Goal: Information Seeking & Learning: Learn about a topic

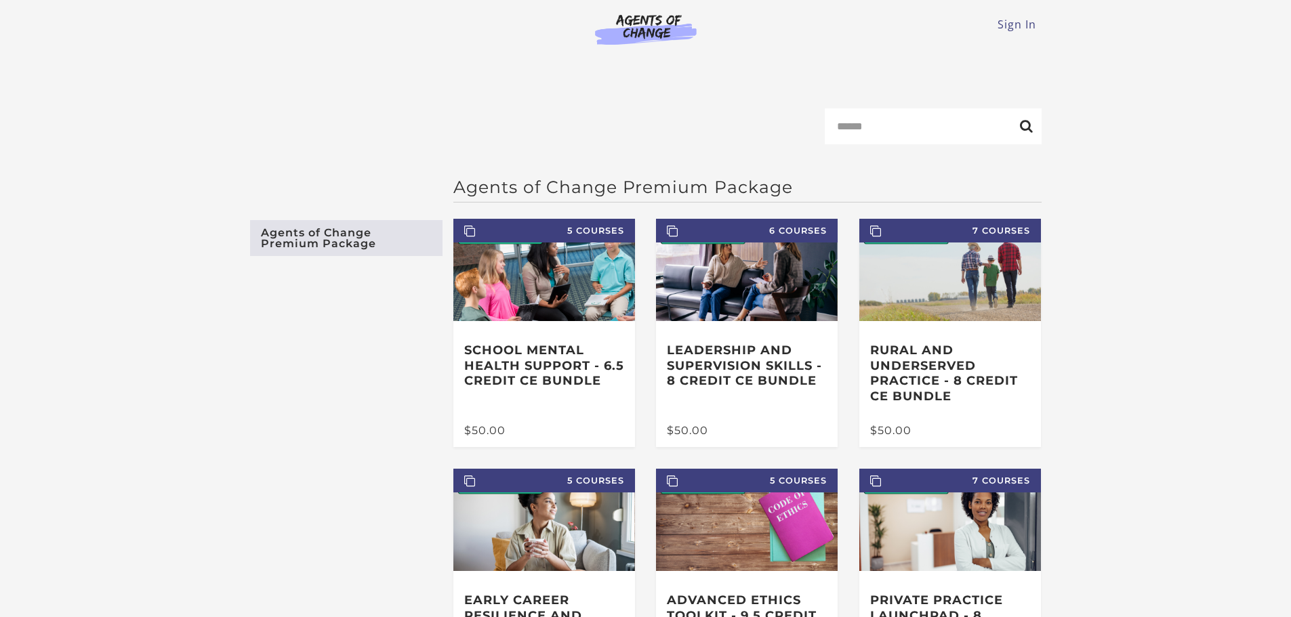
click at [1196, 89] on main "Search Agents of Change Premium Package Agents of Change Premium Package 5 Cour…" at bounding box center [645, 432] width 1291 height 735
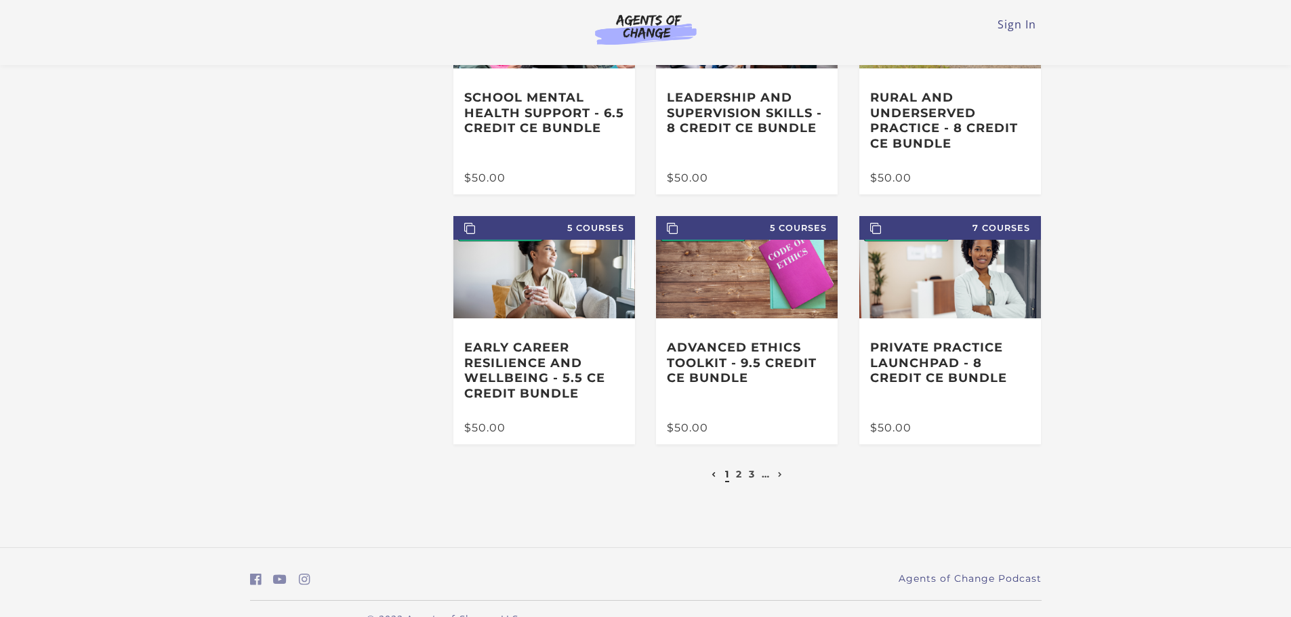
scroll to position [190, 0]
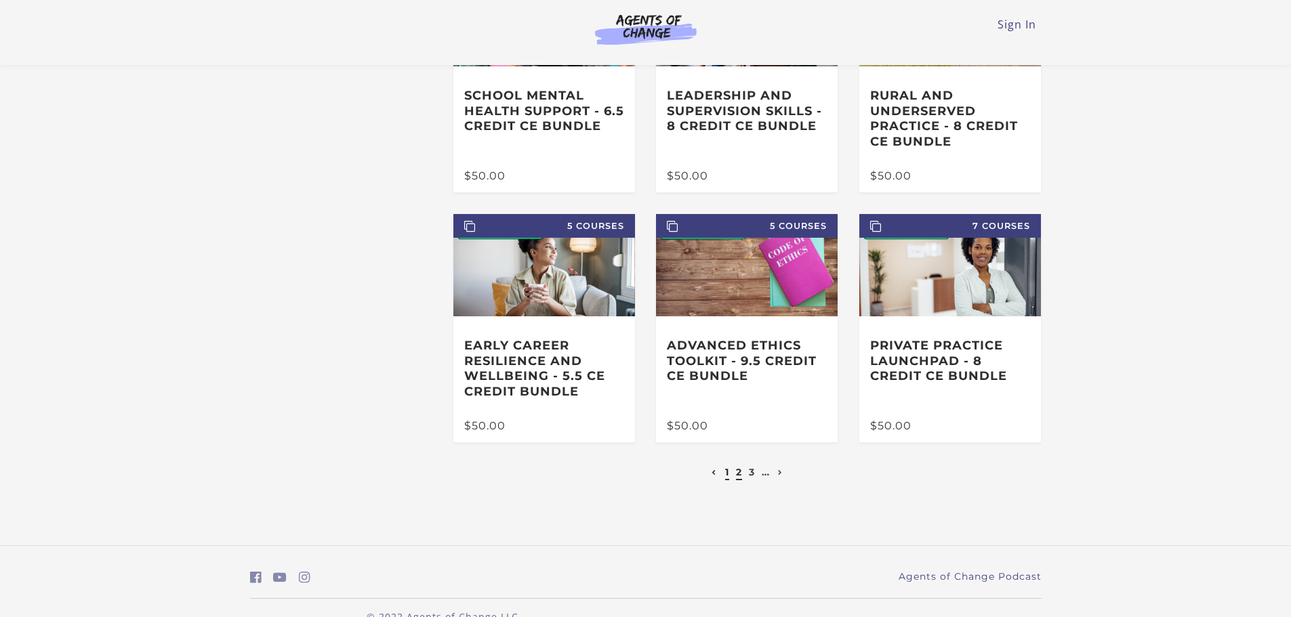
click at [739, 476] on link "2" at bounding box center [739, 472] width 6 height 12
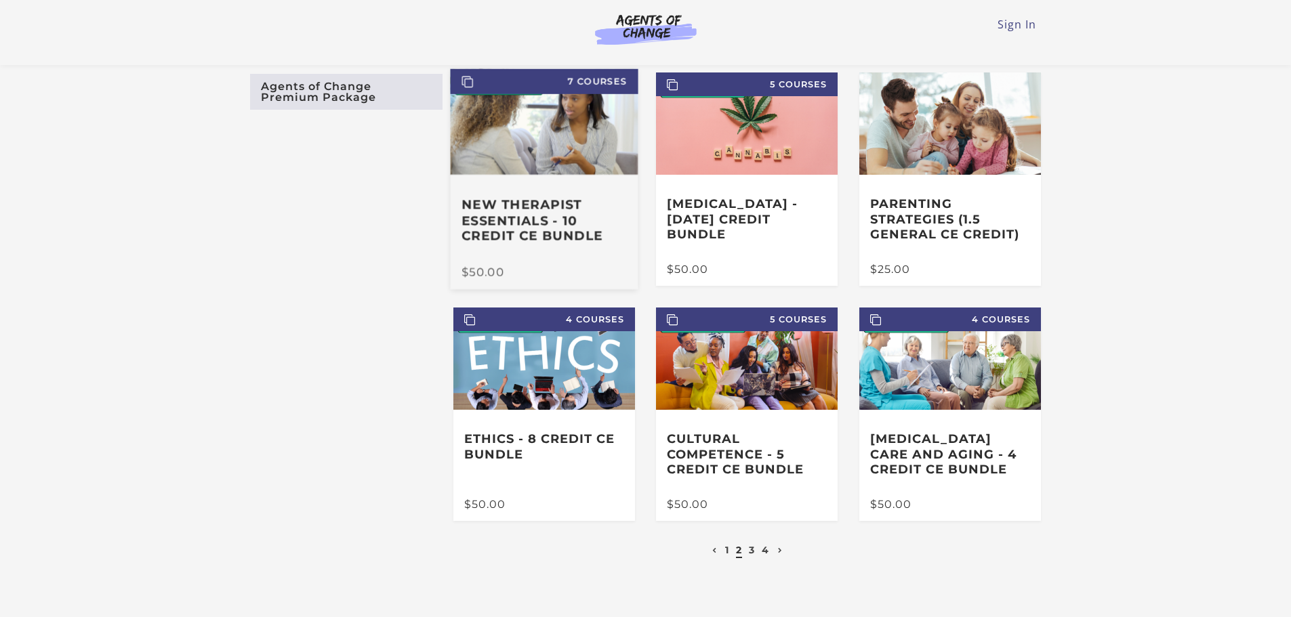
scroll to position [108, 0]
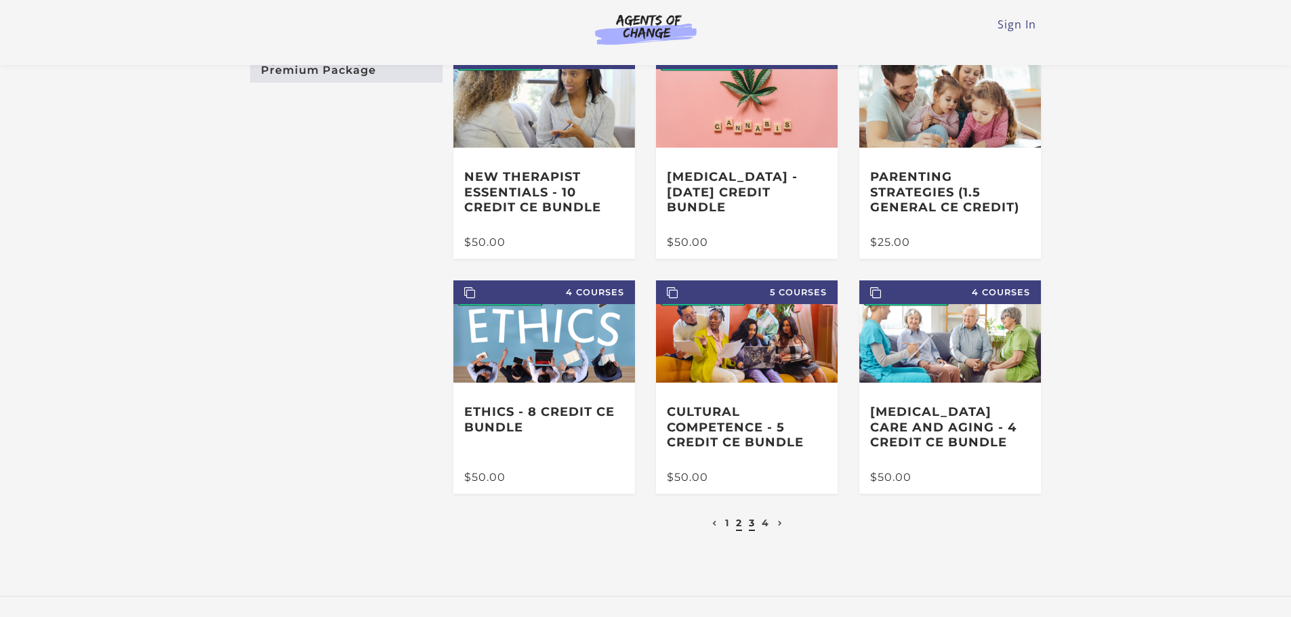
click at [752, 526] on link "3" at bounding box center [752, 523] width 6 height 12
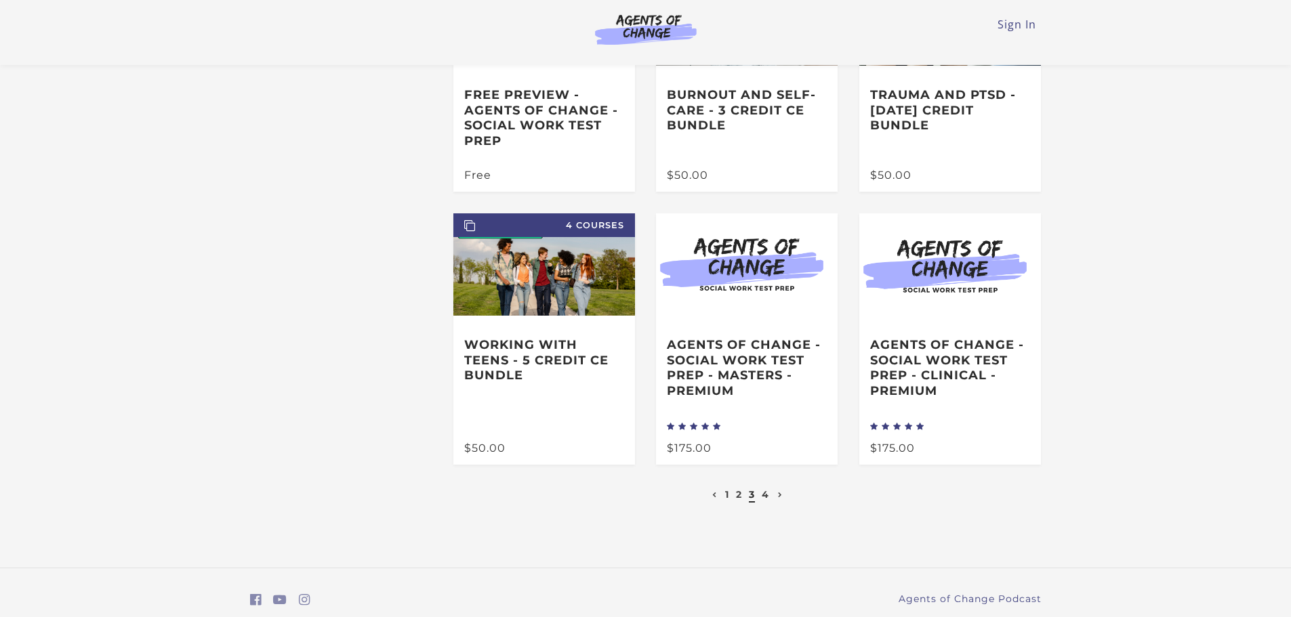
scroll to position [217, 0]
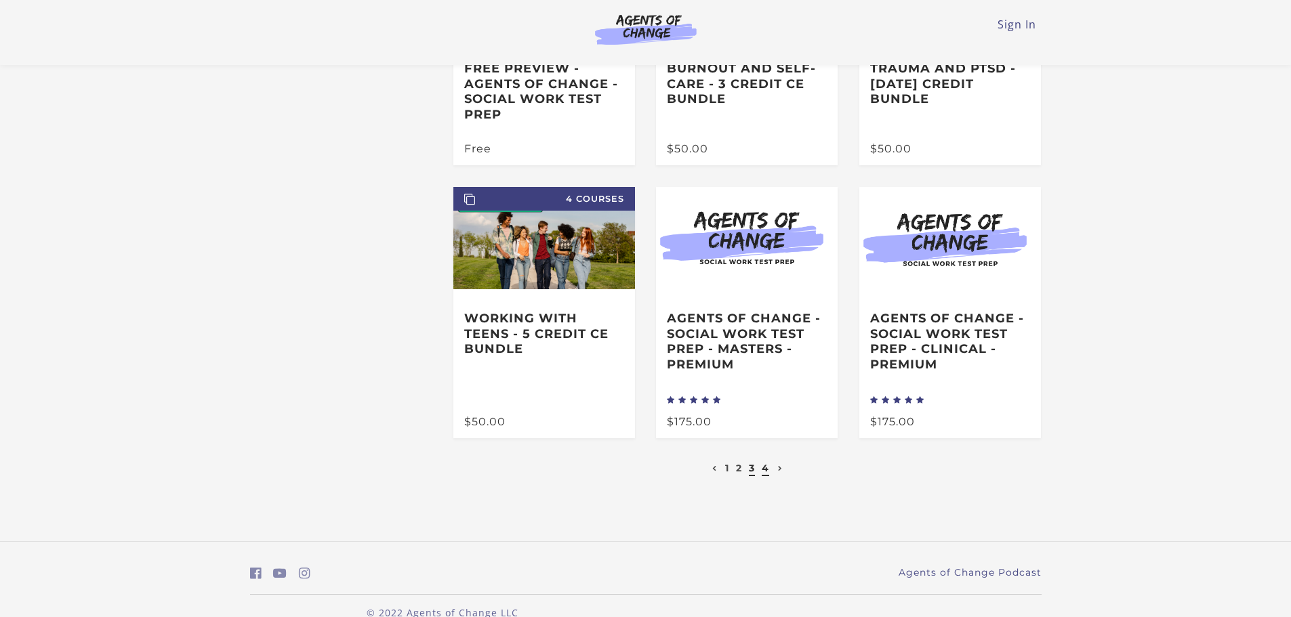
click at [767, 472] on link "4" at bounding box center [765, 468] width 7 height 12
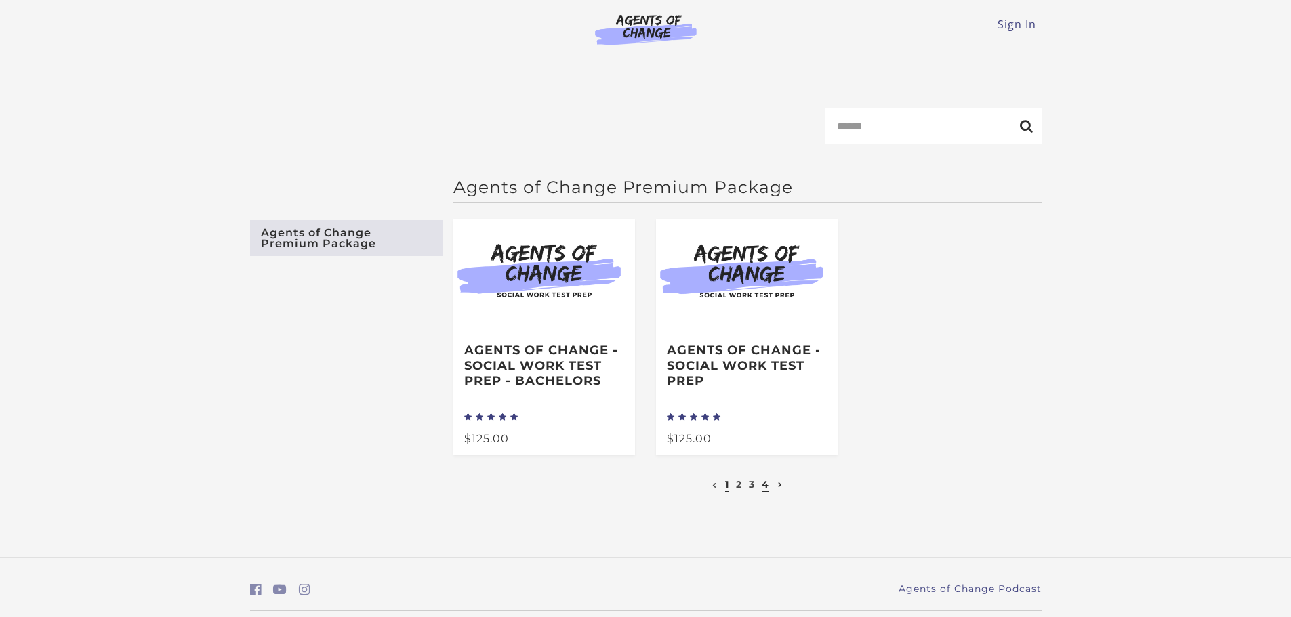
click at [729, 490] on link "1" at bounding box center [727, 485] width 4 height 12
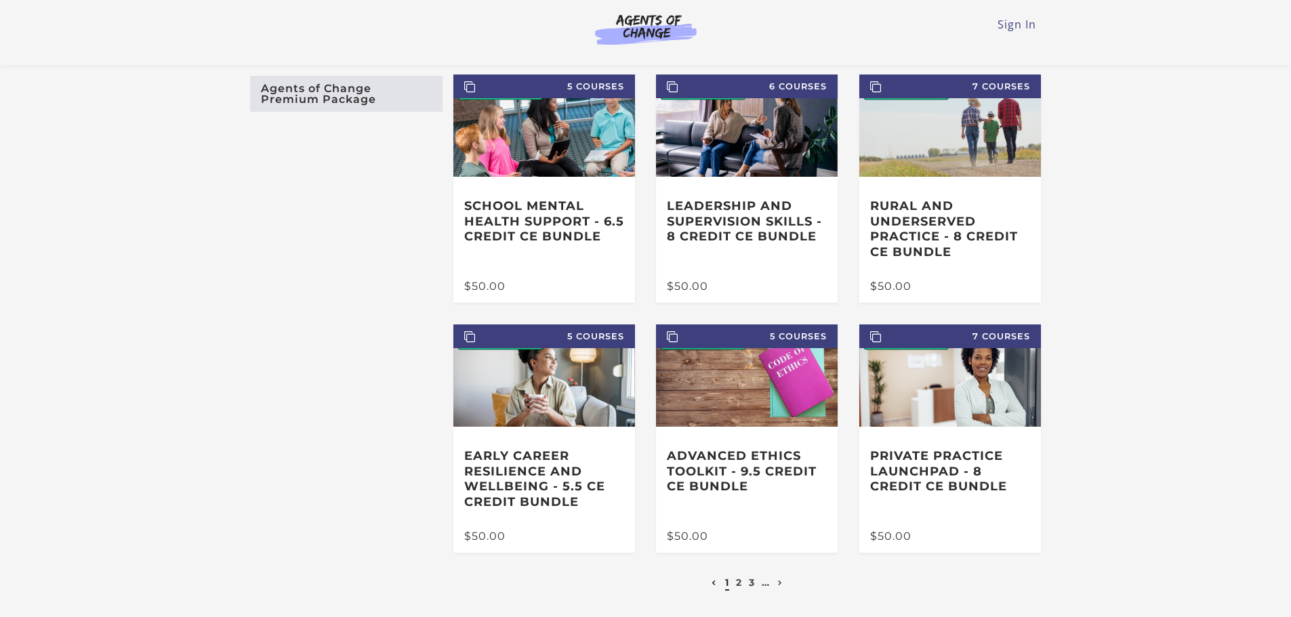
scroll to position [81, 0]
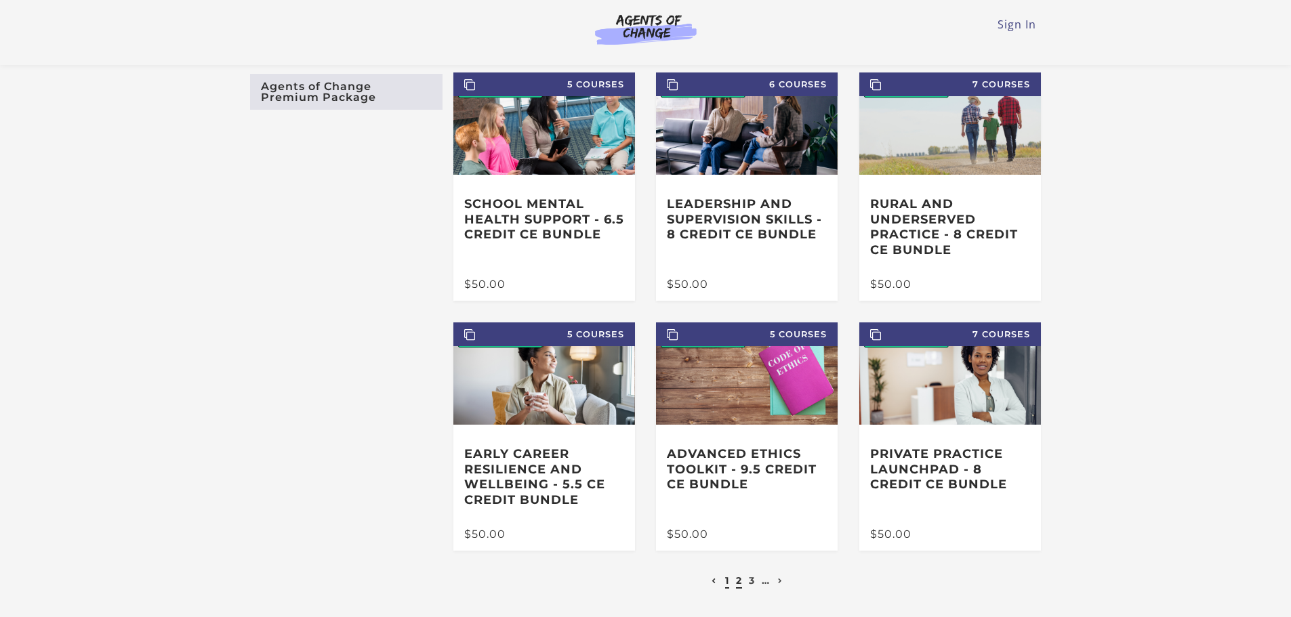
click at [742, 584] on link "2" at bounding box center [739, 581] width 6 height 12
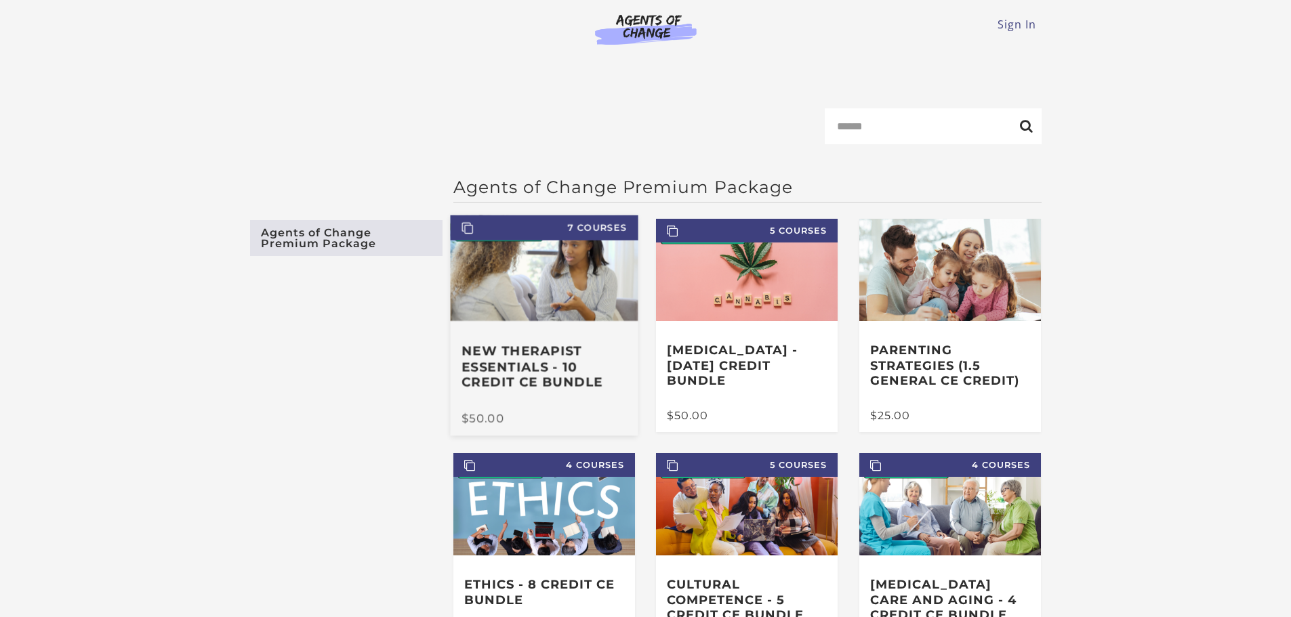
click at [555, 399] on div "New Therapist Essentials - 10 Credit CE Bundle" at bounding box center [544, 367] width 188 height 92
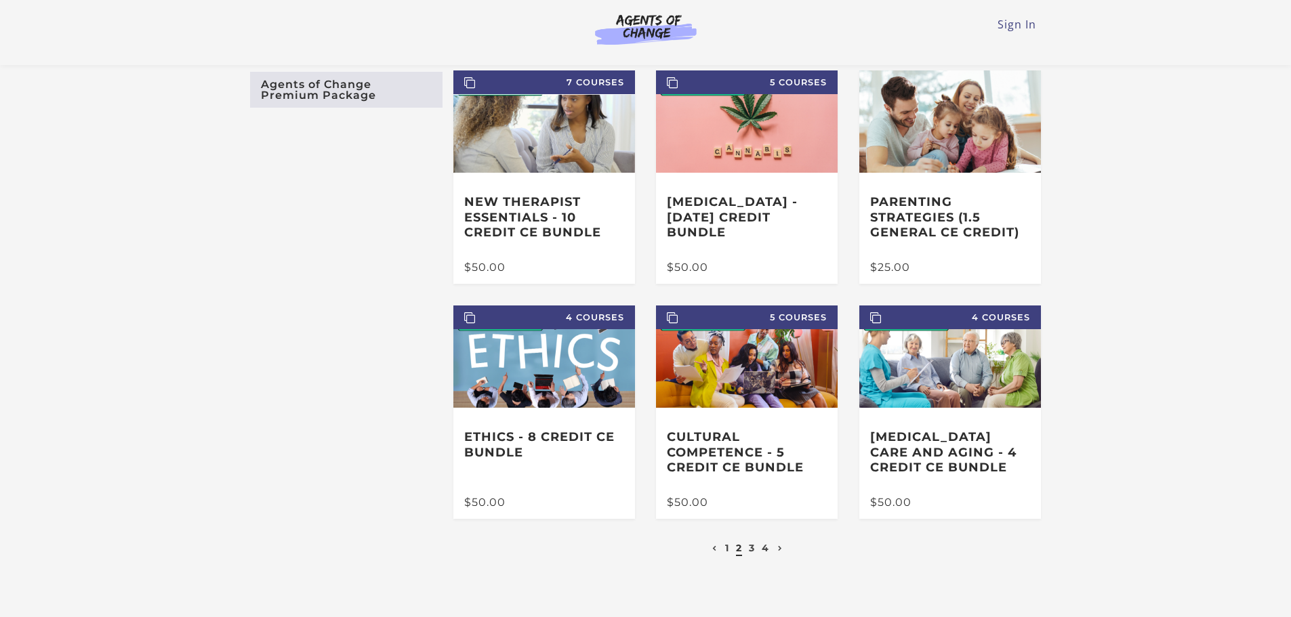
scroll to position [81, 0]
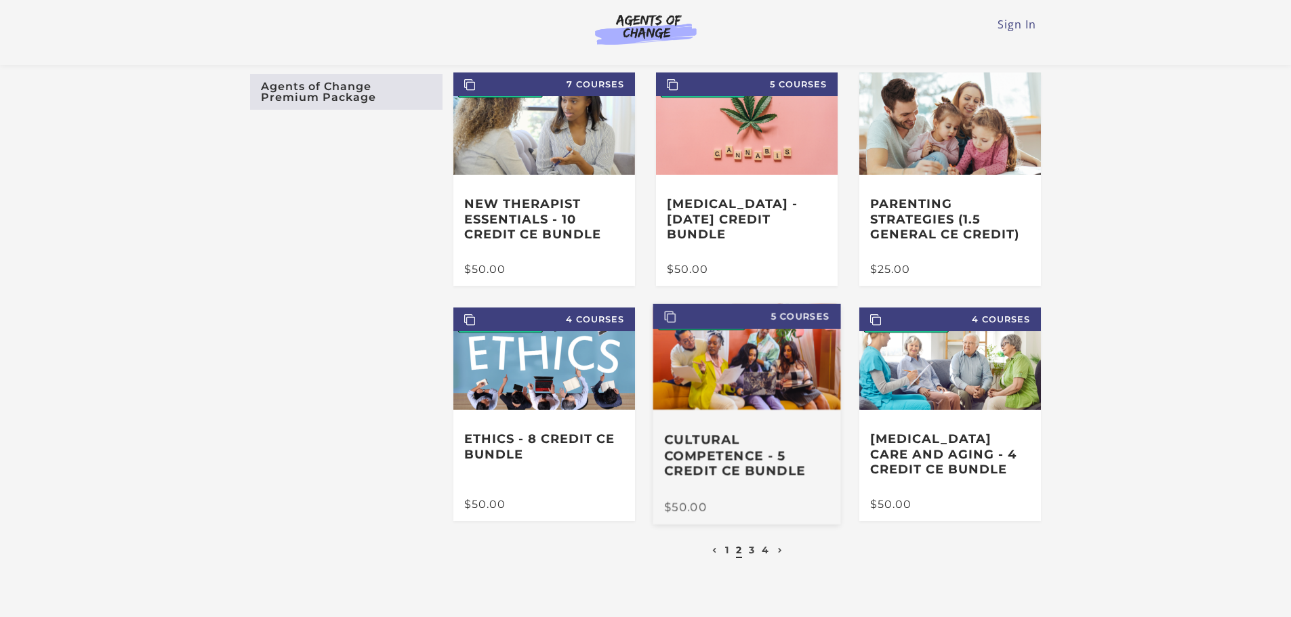
click at [737, 392] on img at bounding box center [747, 357] width 188 height 106
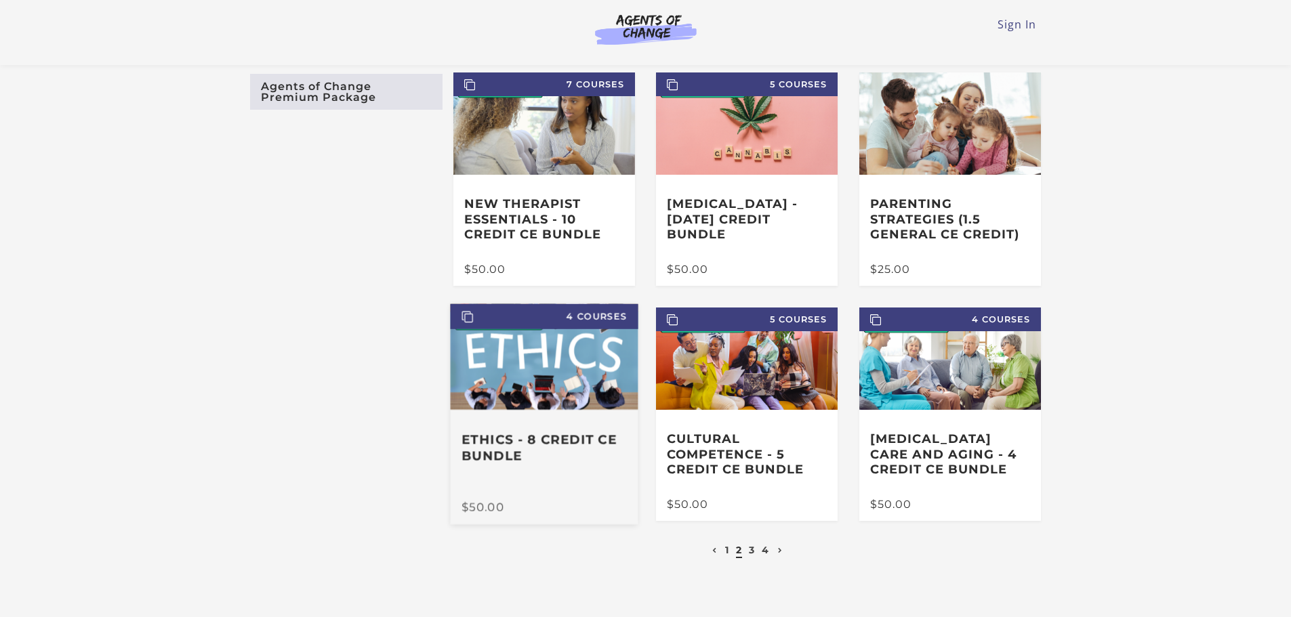
click at [523, 450] on h3 "Ethics - 8 Credit CE Bundle" at bounding box center [544, 447] width 165 height 31
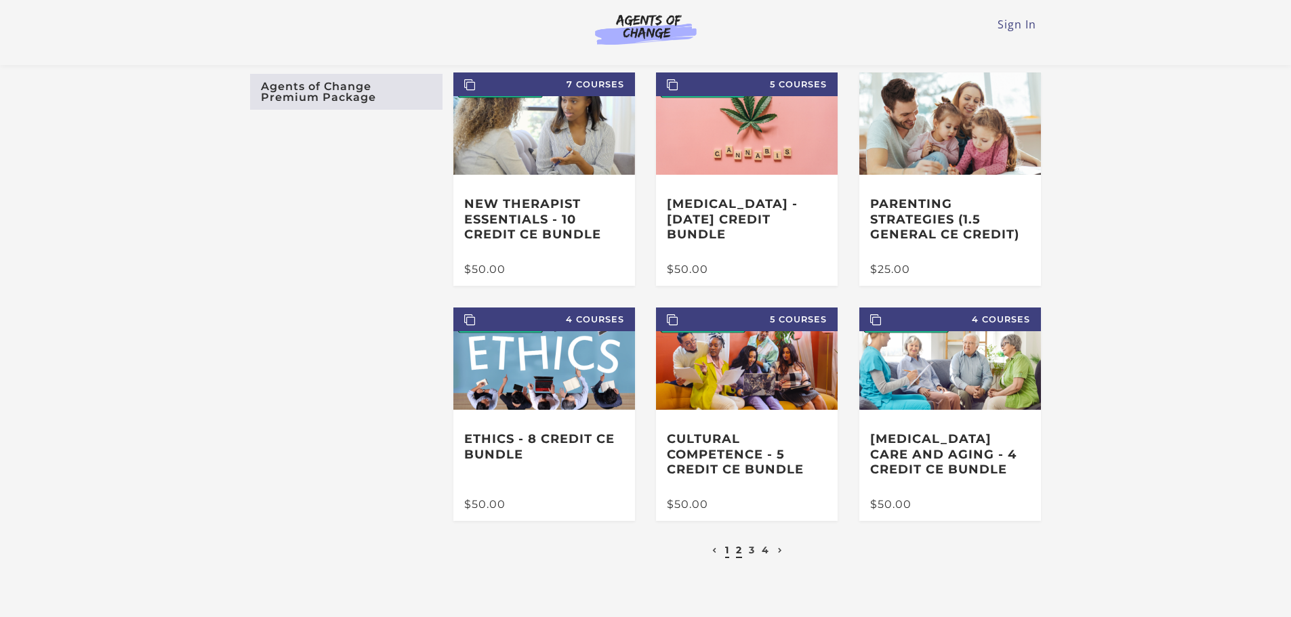
click at [728, 554] on link "1" at bounding box center [727, 550] width 4 height 12
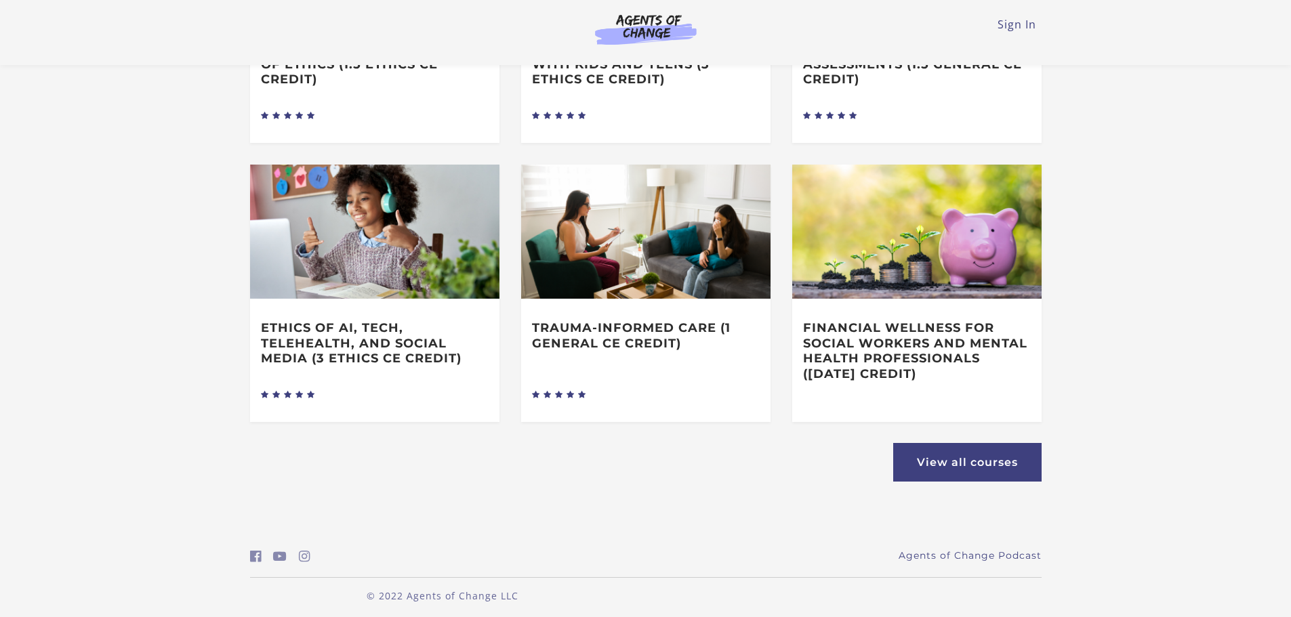
scroll to position [714, 0]
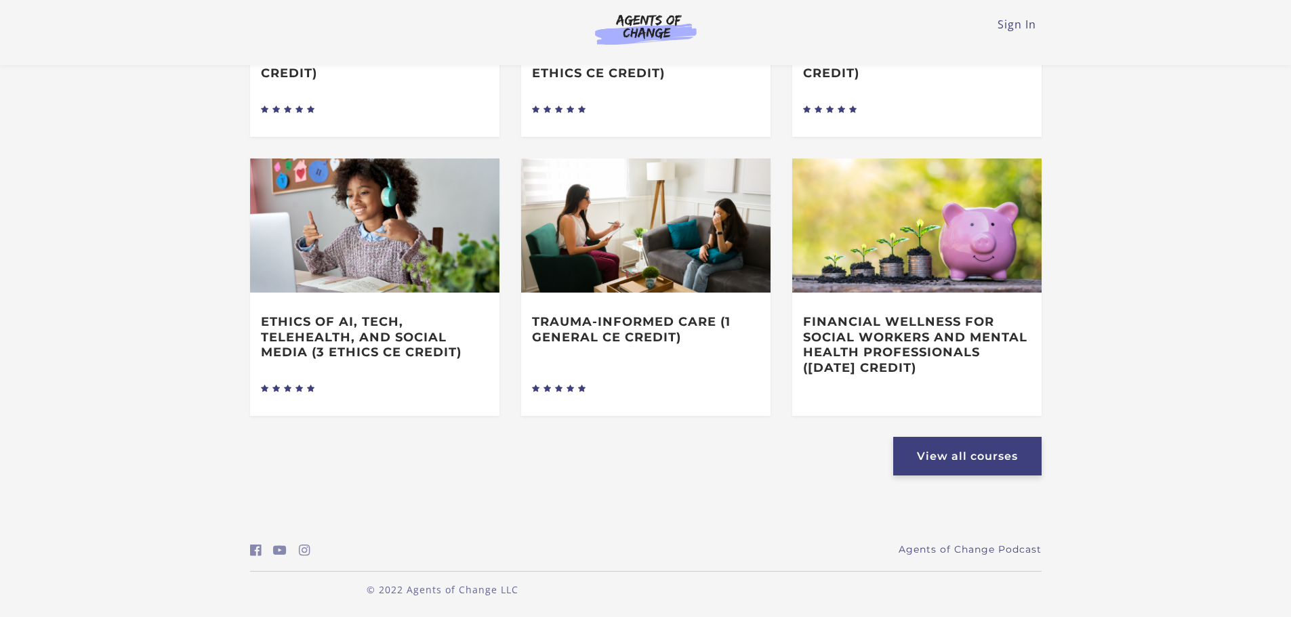
click at [946, 464] on link "View all courses" at bounding box center [967, 456] width 148 height 39
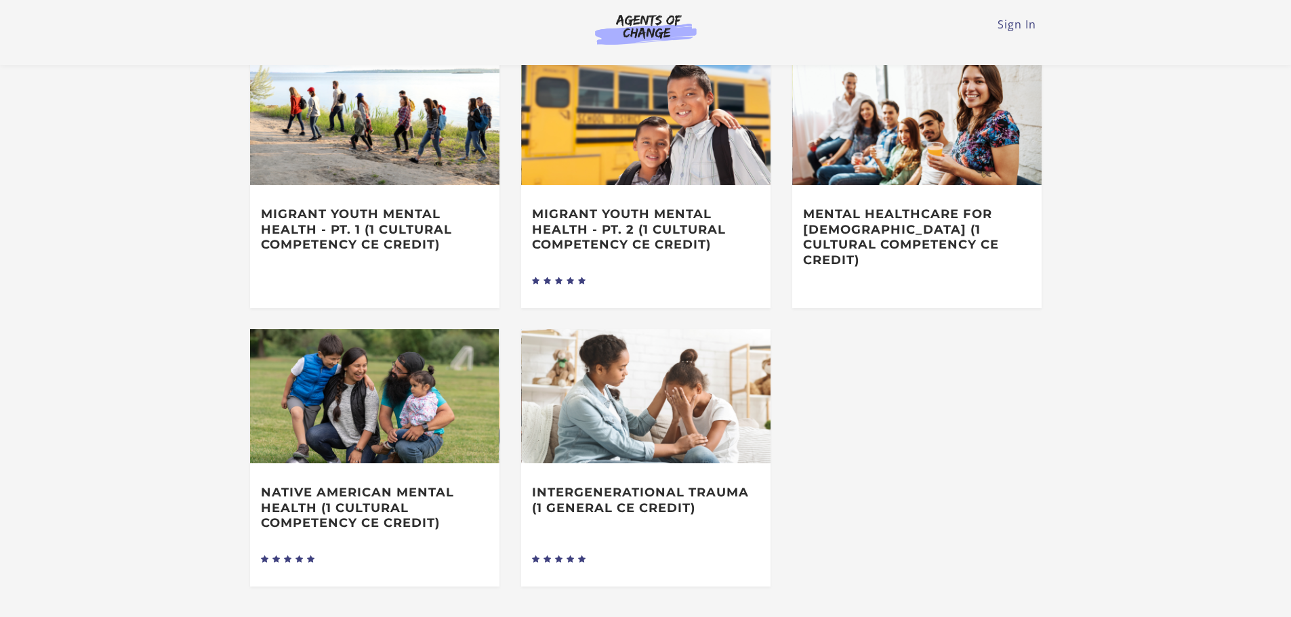
scroll to position [389, 0]
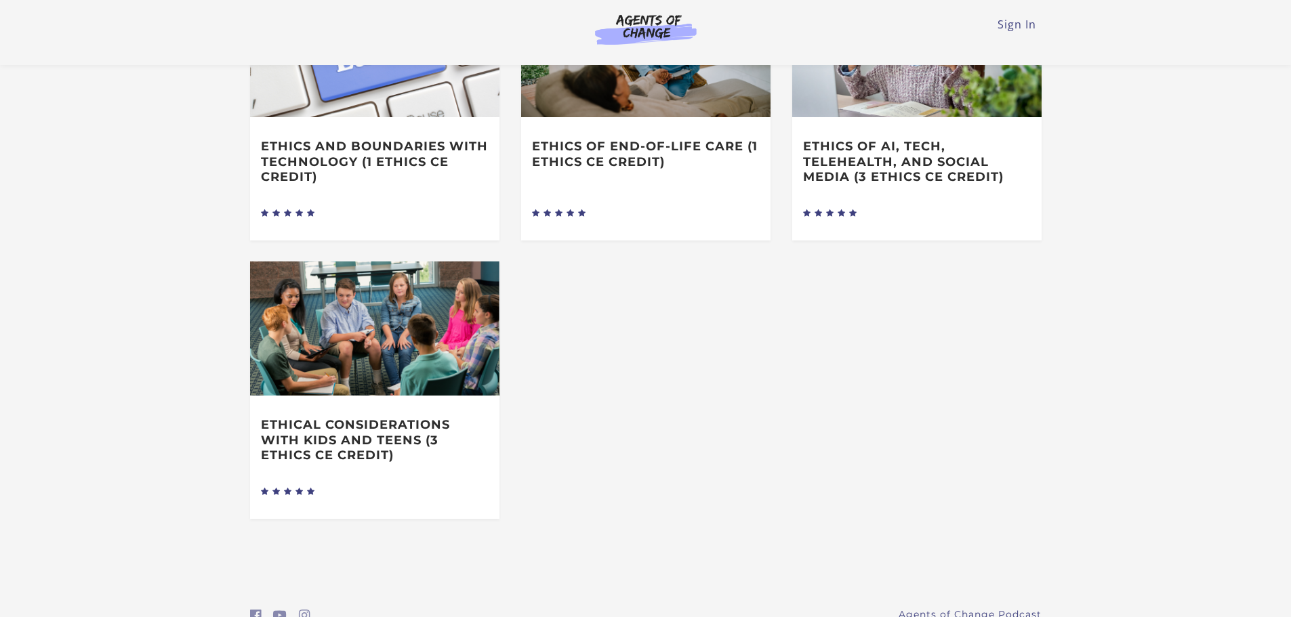
scroll to position [624, 0]
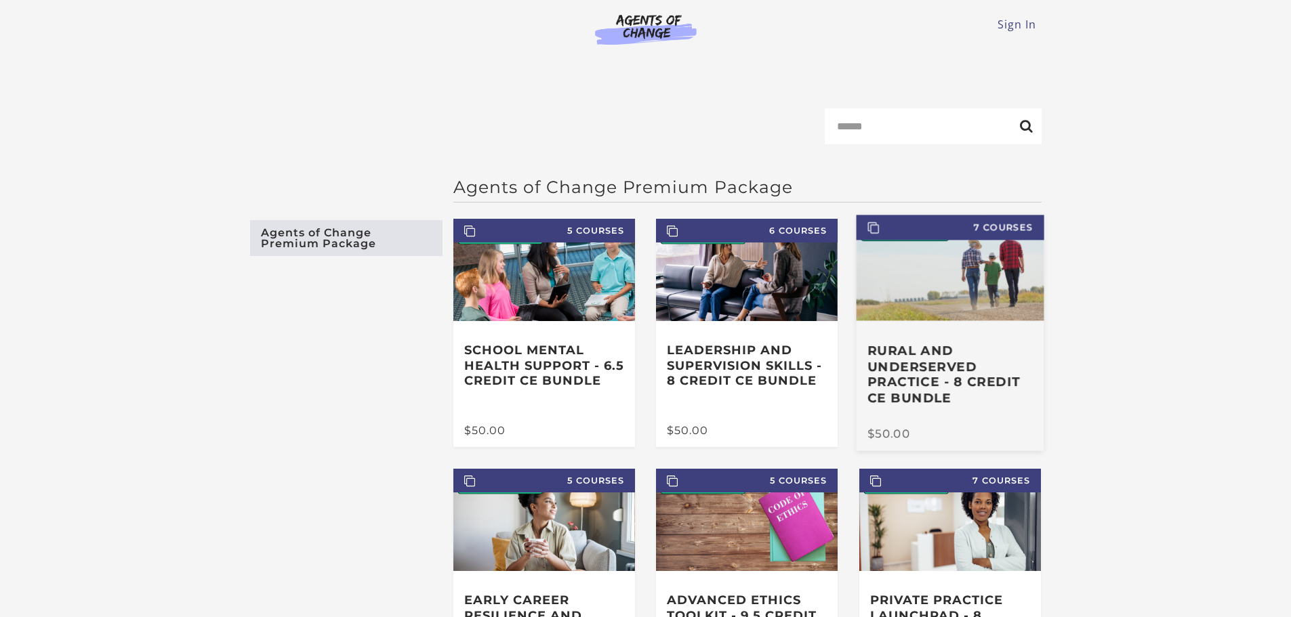
click at [941, 321] on img at bounding box center [951, 268] width 188 height 106
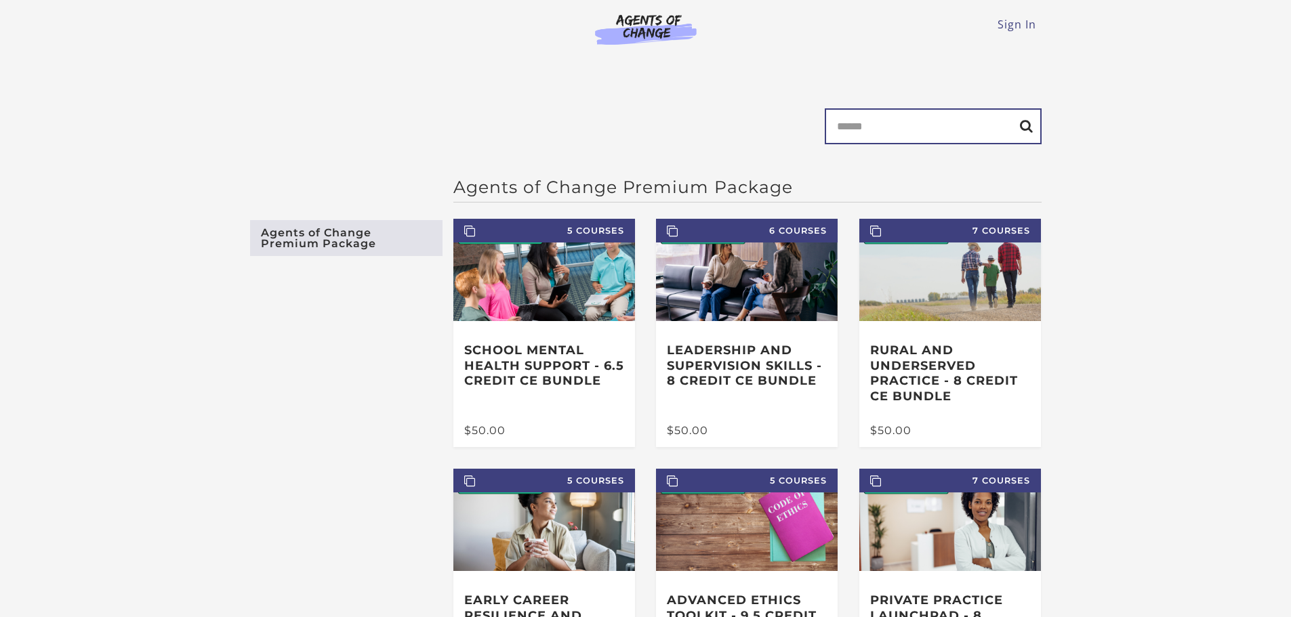
click at [861, 118] on input "Search" at bounding box center [933, 126] width 217 height 36
type input "******"
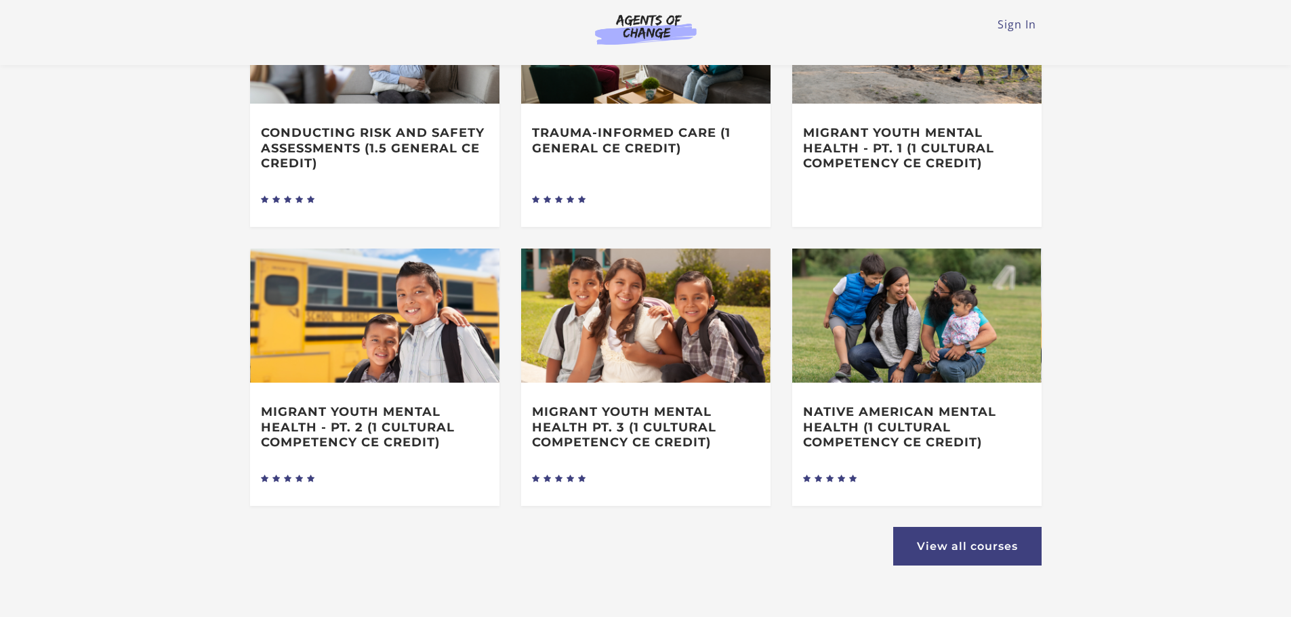
scroll to position [651, 0]
